Goal: Transaction & Acquisition: Purchase product/service

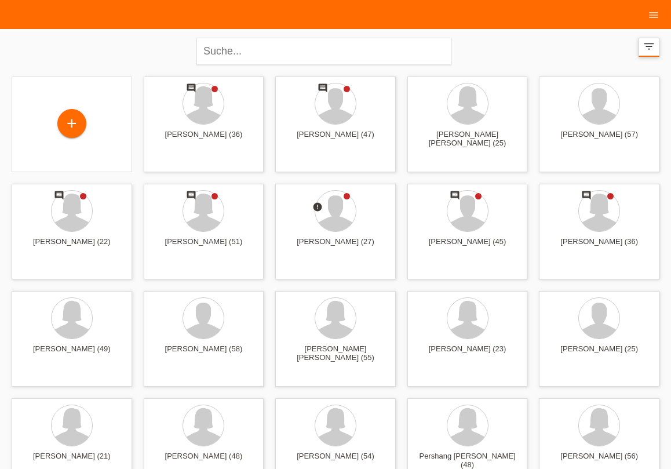
click at [651, 42] on icon "filter_list" at bounding box center [649, 46] width 13 height 13
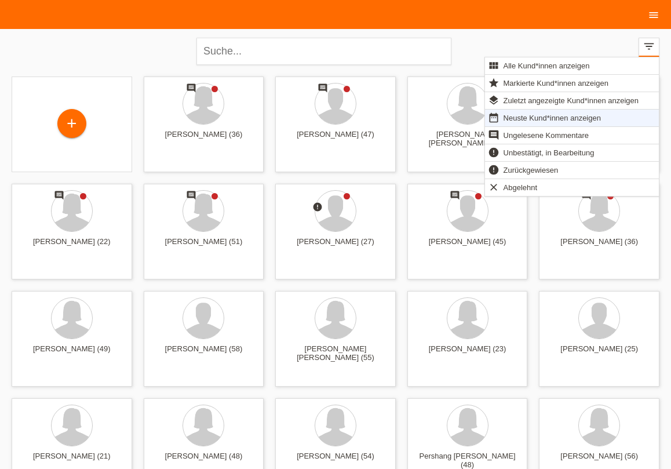
click at [649, 16] on icon "menu" at bounding box center [654, 15] width 12 height 12
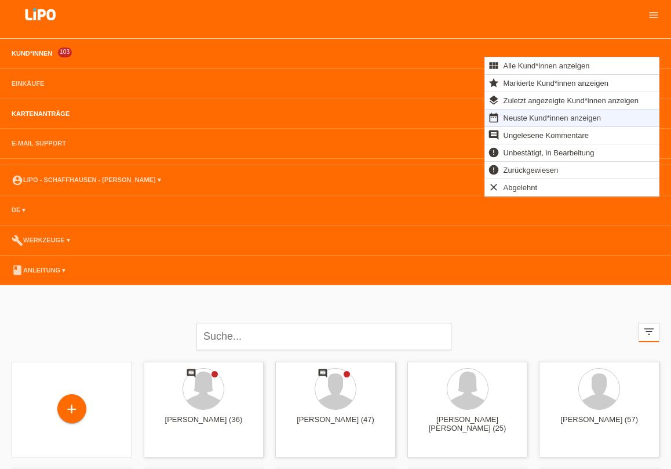
click at [46, 116] on link "Kartenanträge" at bounding box center [41, 113] width 70 height 7
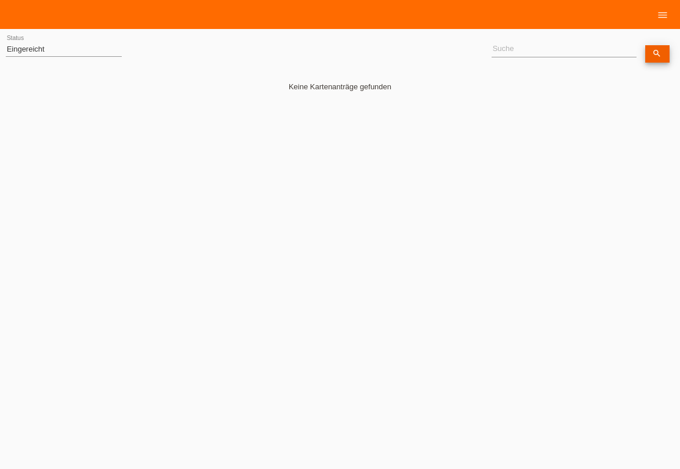
click at [658, 59] on link "search" at bounding box center [657, 53] width 24 height 17
click at [6, 42] on select "(Alle) Eingereicht Weitergeleitet Zurückgewiesen Geprüft Exportiert Abgelehnt A…" at bounding box center [64, 49] width 116 height 14
click at [0, 0] on option "Zurückgewiesen" at bounding box center [0, 0] width 0 height 0
click at [170, 54] on link "Übernehmen" at bounding box center [159, 53] width 59 height 17
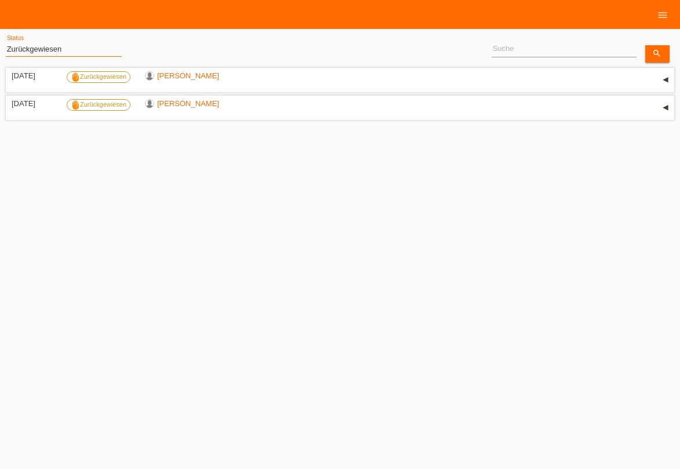
click at [6, 42] on select "(Alle) Eingereicht Weitergeleitet Zurückgewiesen Geprüft Exportiert Abgelehnt A…" at bounding box center [64, 49] width 116 height 14
click at [0, 0] on option "Geprüft" at bounding box center [0, 0] width 0 height 0
click at [143, 53] on link "Übernehmen" at bounding box center [159, 53] width 59 height 17
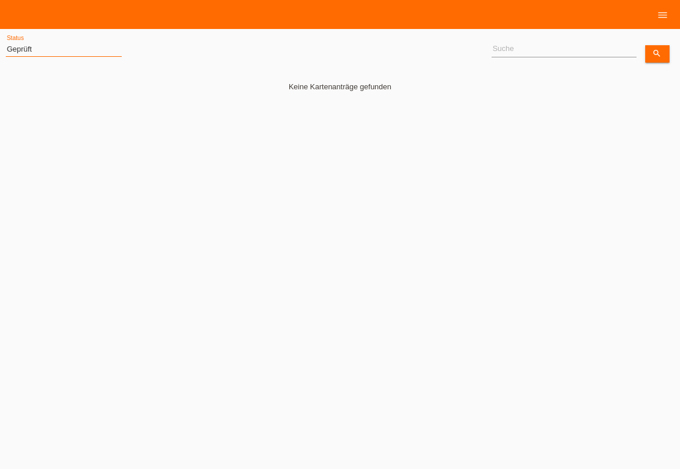
click at [6, 42] on select "(Alle) Eingereicht Weitergeleitet Zurückgewiesen Geprüft Exportiert Abgelehnt A…" at bounding box center [64, 49] width 116 height 14
select select "ALL"
click at [0, 0] on option "(Alle)" at bounding box center [0, 0] width 0 height 0
click at [157, 58] on link "Übernehmen" at bounding box center [159, 53] width 59 height 17
click at [670, 14] on link "menu" at bounding box center [662, 14] width 23 height 7
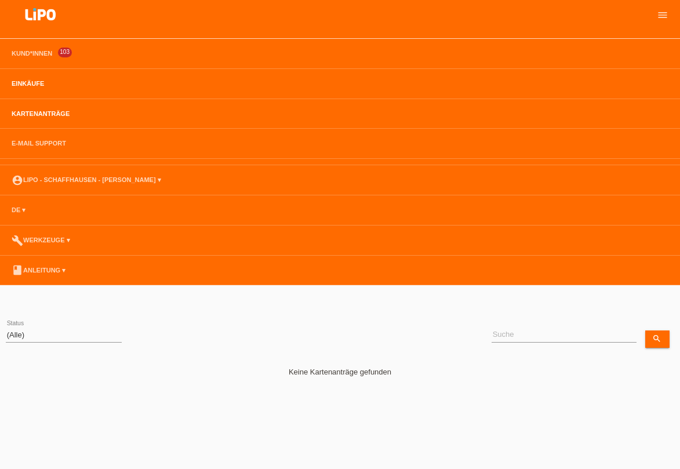
click at [31, 86] on link "Einkäufe" at bounding box center [28, 83] width 44 height 7
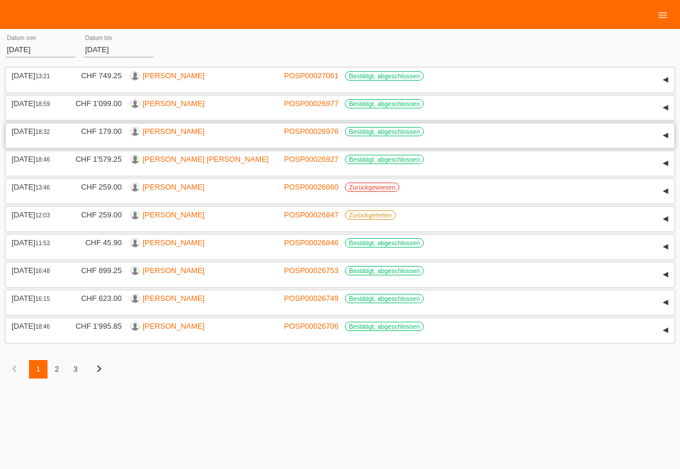
click at [205, 131] on link "Thuvarakan Somasekaran" at bounding box center [174, 131] width 62 height 9
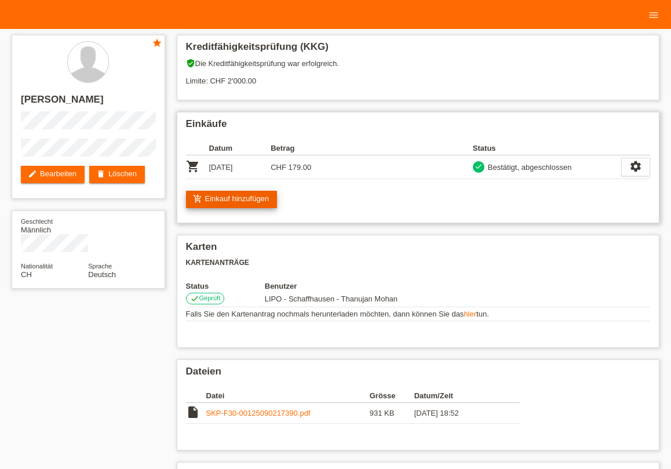
click at [230, 200] on link "add_shopping_cart Einkauf hinzufügen" at bounding box center [232, 199] width 92 height 17
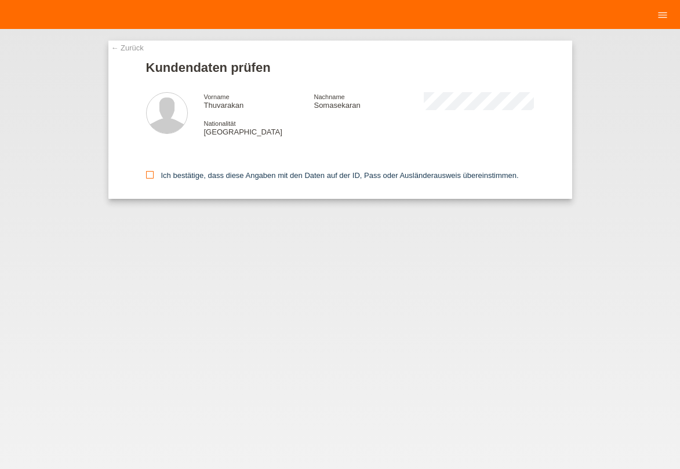
click at [150, 177] on icon at bounding box center [150, 175] width 8 height 8
click at [150, 177] on input "Ich bestätige, dass diese Angaben mit den Daten auf der ID, Pass oder Ausländer…" at bounding box center [150, 175] width 8 height 8
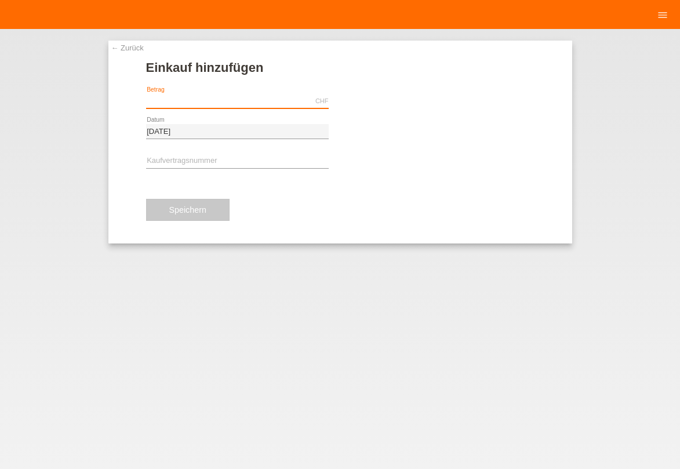
click at [208, 105] on input "text" at bounding box center [237, 101] width 183 height 14
type input "22.90"
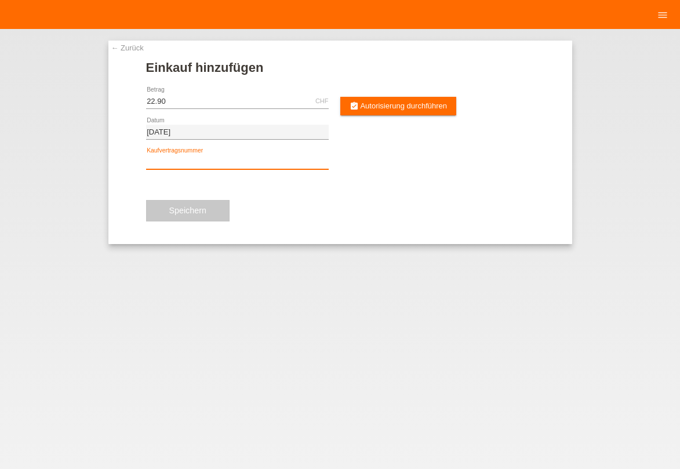
click at [217, 156] on input "text" at bounding box center [237, 162] width 183 height 14
type input "yj4nn5"
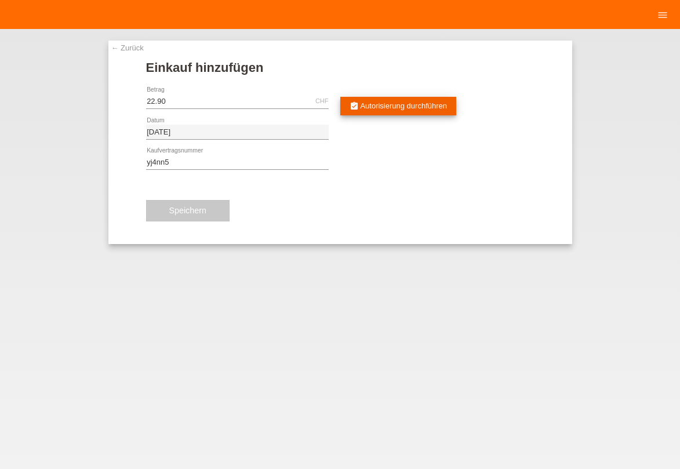
click at [365, 103] on span "Autorisierung durchführen" at bounding box center [403, 105] width 87 height 9
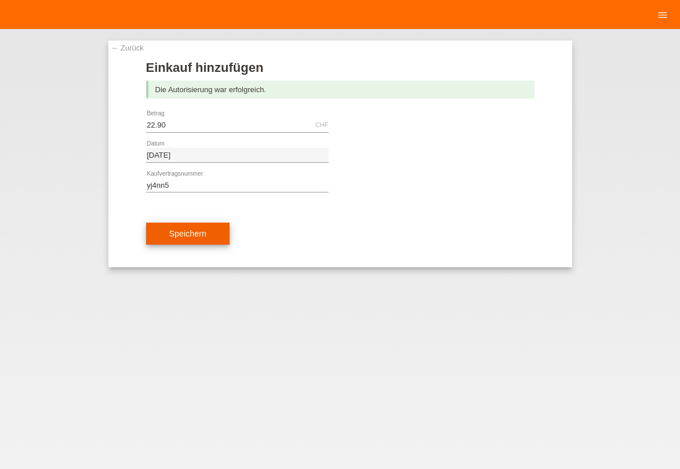
click at [216, 236] on button "Speichern" at bounding box center [187, 234] width 83 height 22
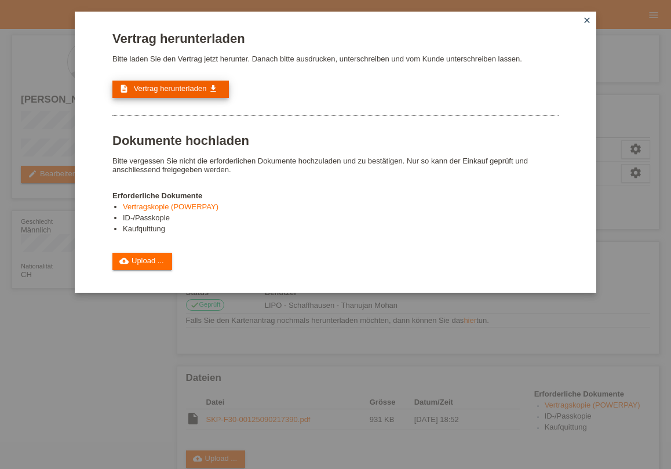
click at [169, 93] on span "Vertrag herunterladen" at bounding box center [170, 88] width 73 height 9
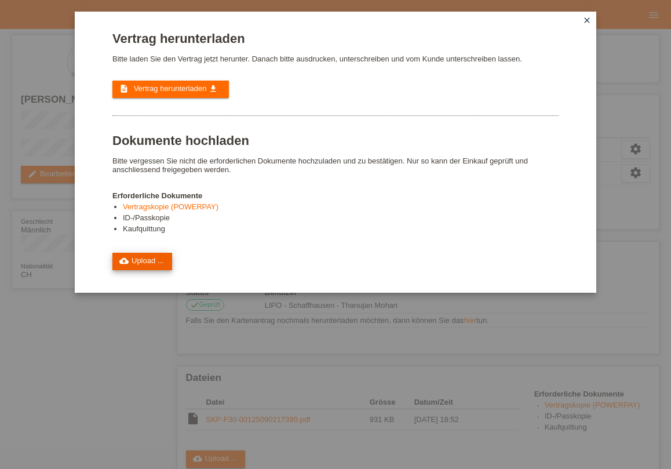
click at [146, 269] on link "cloud_upload Upload ..." at bounding box center [142, 261] width 60 height 17
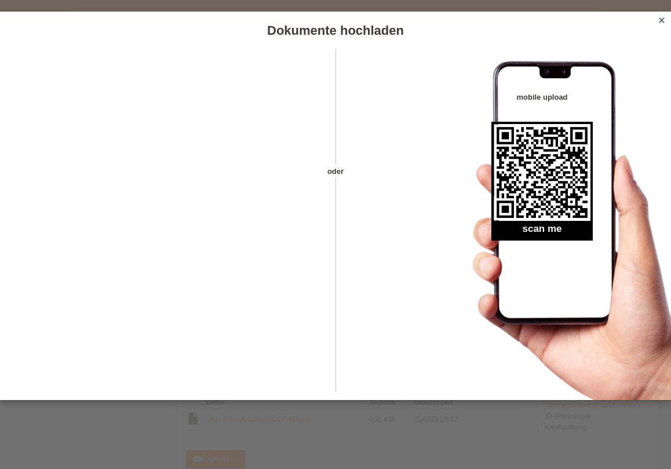
click at [662, 21] on icon "close" at bounding box center [661, 20] width 9 height 9
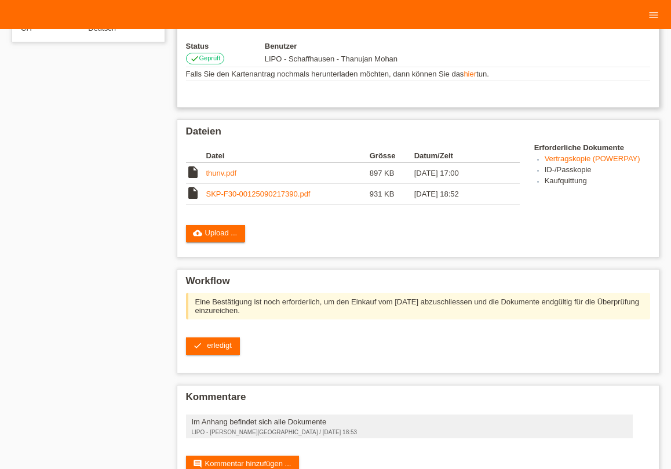
scroll to position [255, 0]
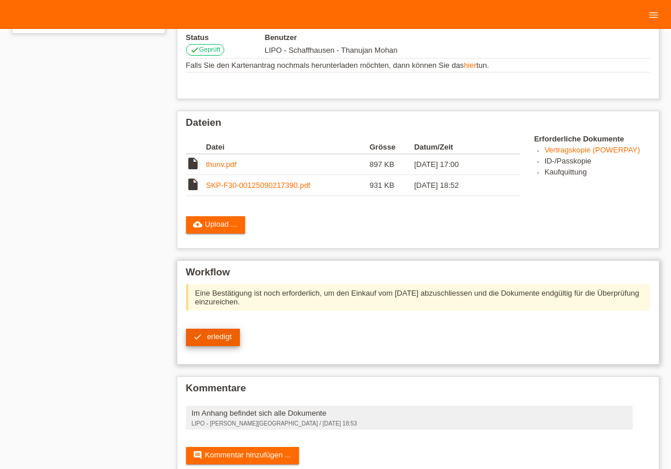
click at [216, 334] on link "check erledigt" at bounding box center [213, 337] width 54 height 17
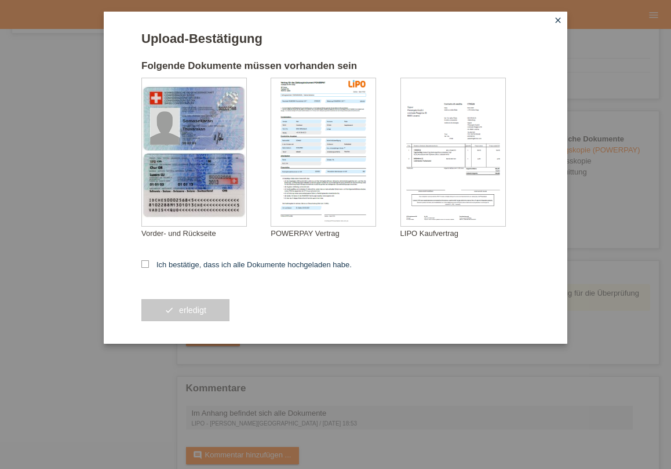
click at [141, 266] on div "Upload-Bestätigung Folgende Dokumente müssen vorhanden sein Somasekaran Thuvara…" at bounding box center [336, 178] width 464 height 332
click at [146, 264] on icon at bounding box center [145, 264] width 8 height 8
click at [146, 264] on input "Ich bestätige, dass ich alle Dokumente hochgeladen habe." at bounding box center [145, 264] width 8 height 8
checkbox input "true"
click at [185, 327] on div "check erledigt" at bounding box center [335, 310] width 388 height 67
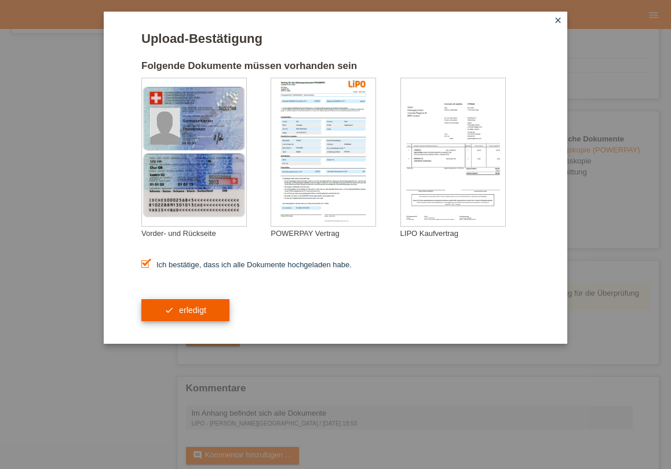
click at [186, 315] on span "erledigt" at bounding box center [192, 310] width 27 height 9
